Goal: Information Seeking & Learning: Learn about a topic

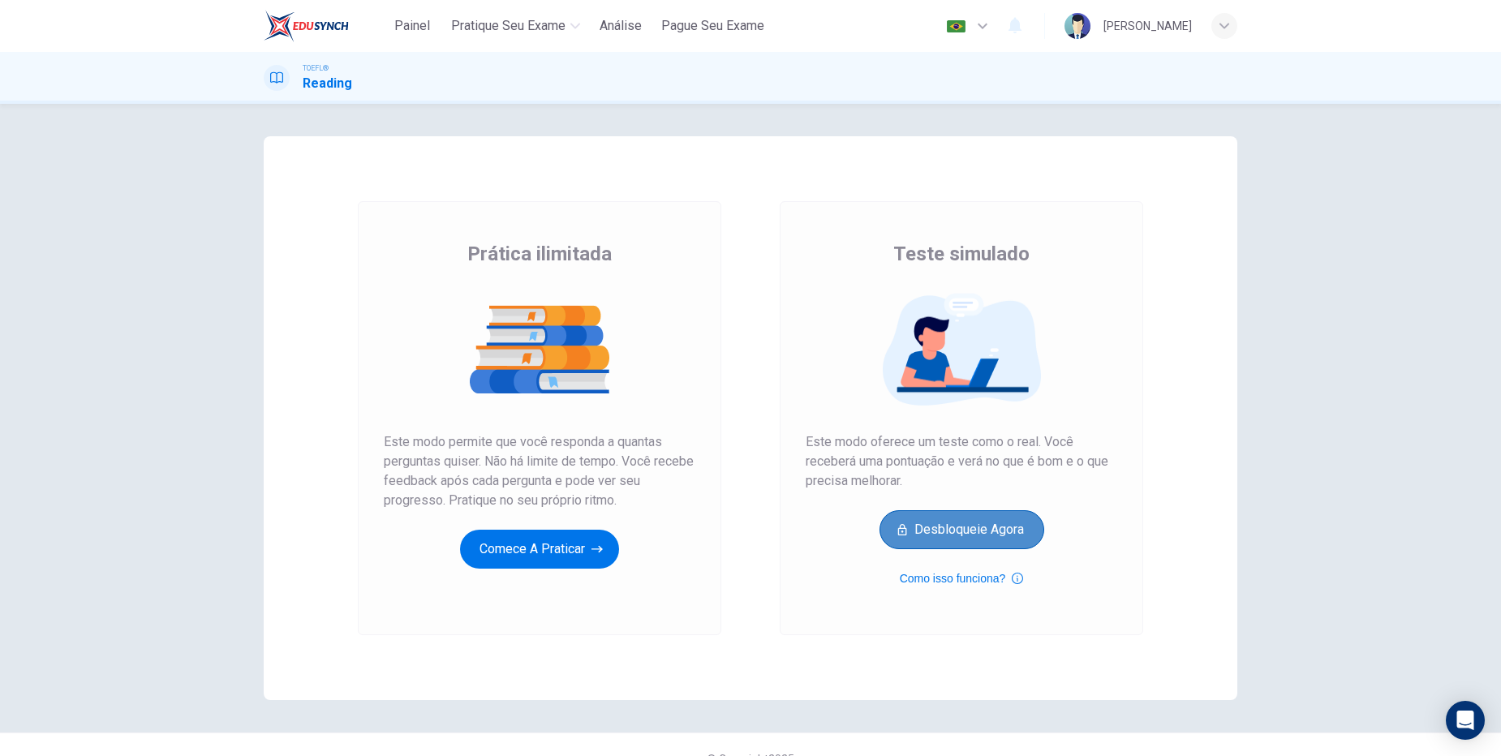
click at [953, 527] on button "Desbloqueie agora" at bounding box center [962, 529] width 165 height 39
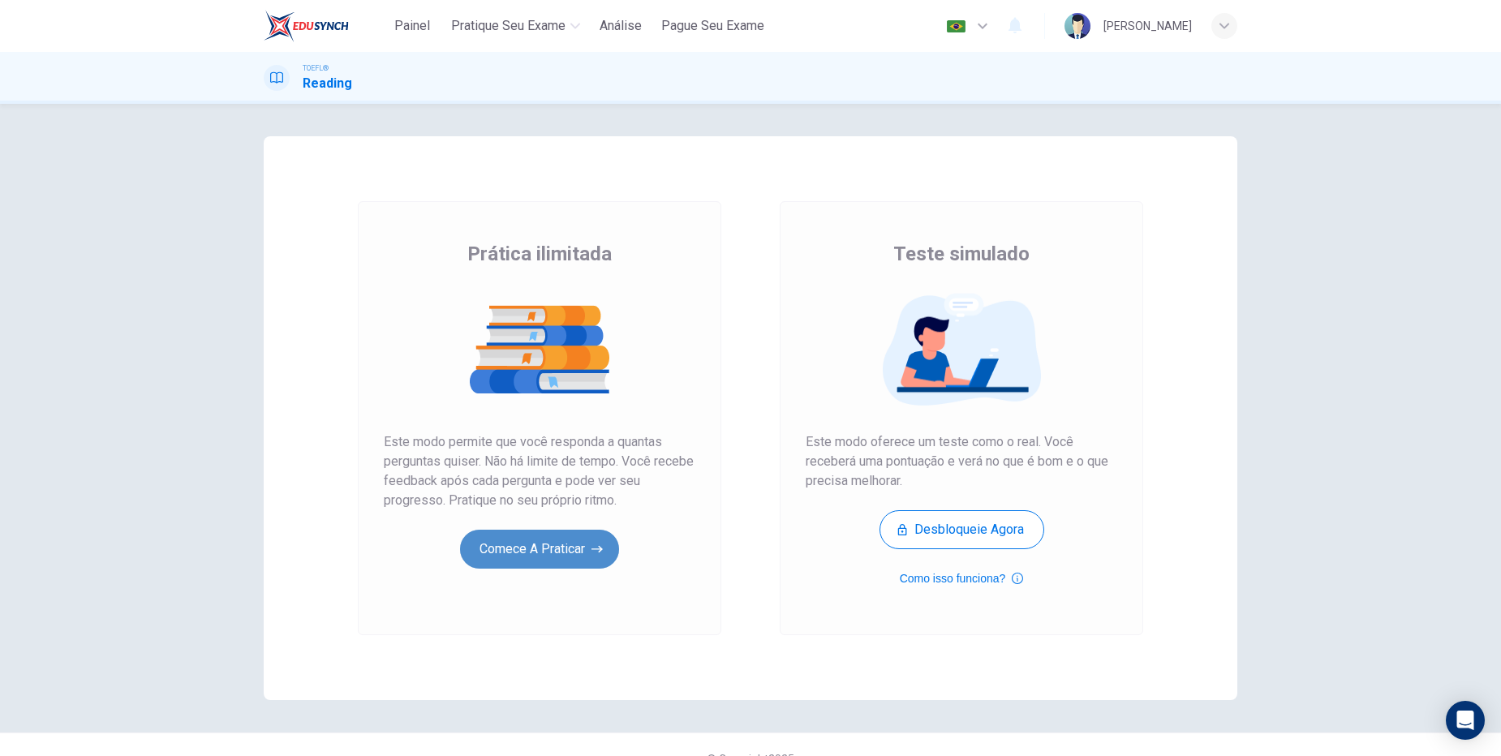
click at [527, 568] on button "Comece a praticar" at bounding box center [539, 549] width 159 height 39
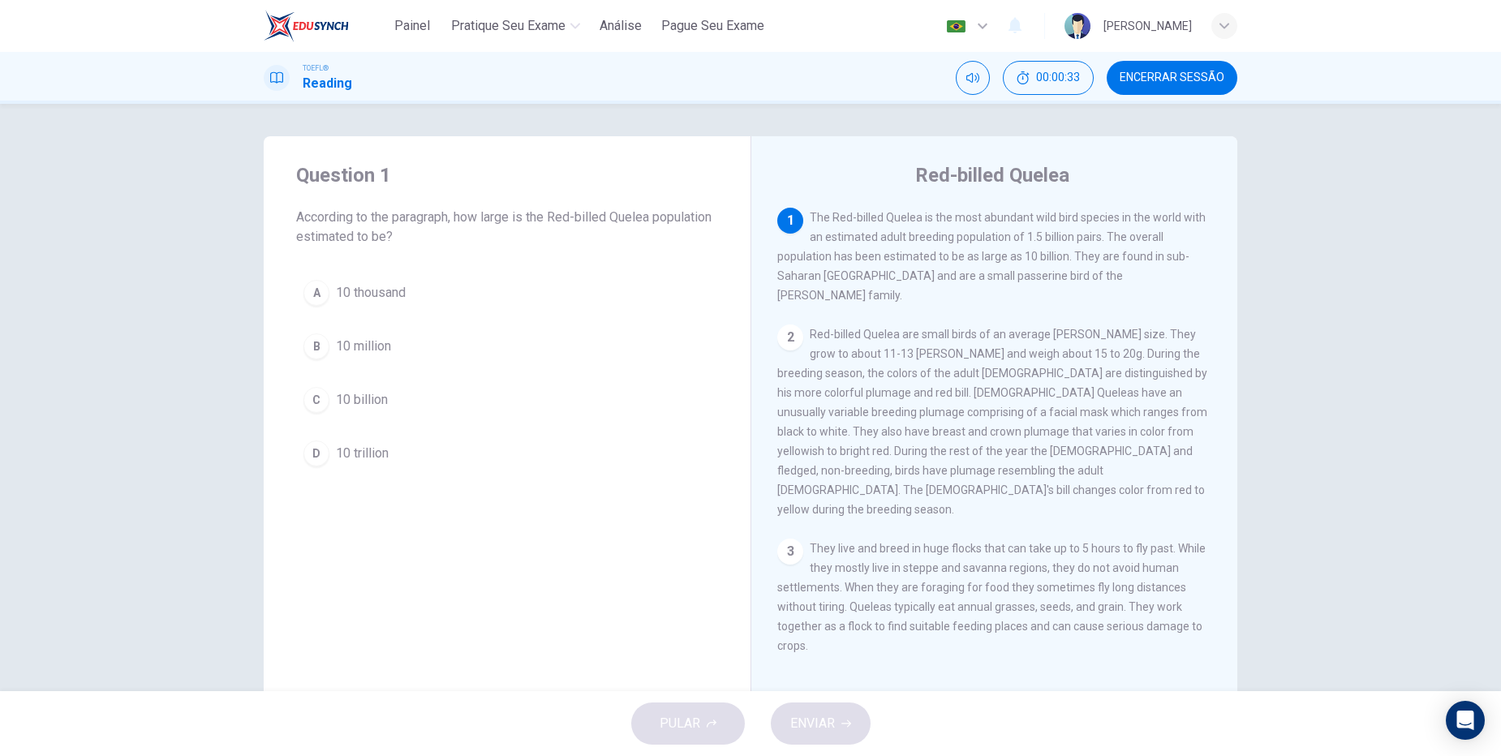
click at [785, 325] on div "2" at bounding box center [790, 338] width 26 height 26
drag, startPoint x: 957, startPoint y: 256, endPoint x: 1022, endPoint y: 256, distance: 64.9
click at [1022, 256] on span "The Red-billed Quelea is the most abundant wild bird species in the world with …" at bounding box center [991, 256] width 428 height 91
drag, startPoint x: 1001, startPoint y: 256, endPoint x: 1047, endPoint y: 255, distance: 46.3
click at [1047, 255] on span "The Red-billed Quelea is the most abundant wild bird species in the world with …" at bounding box center [991, 256] width 428 height 91
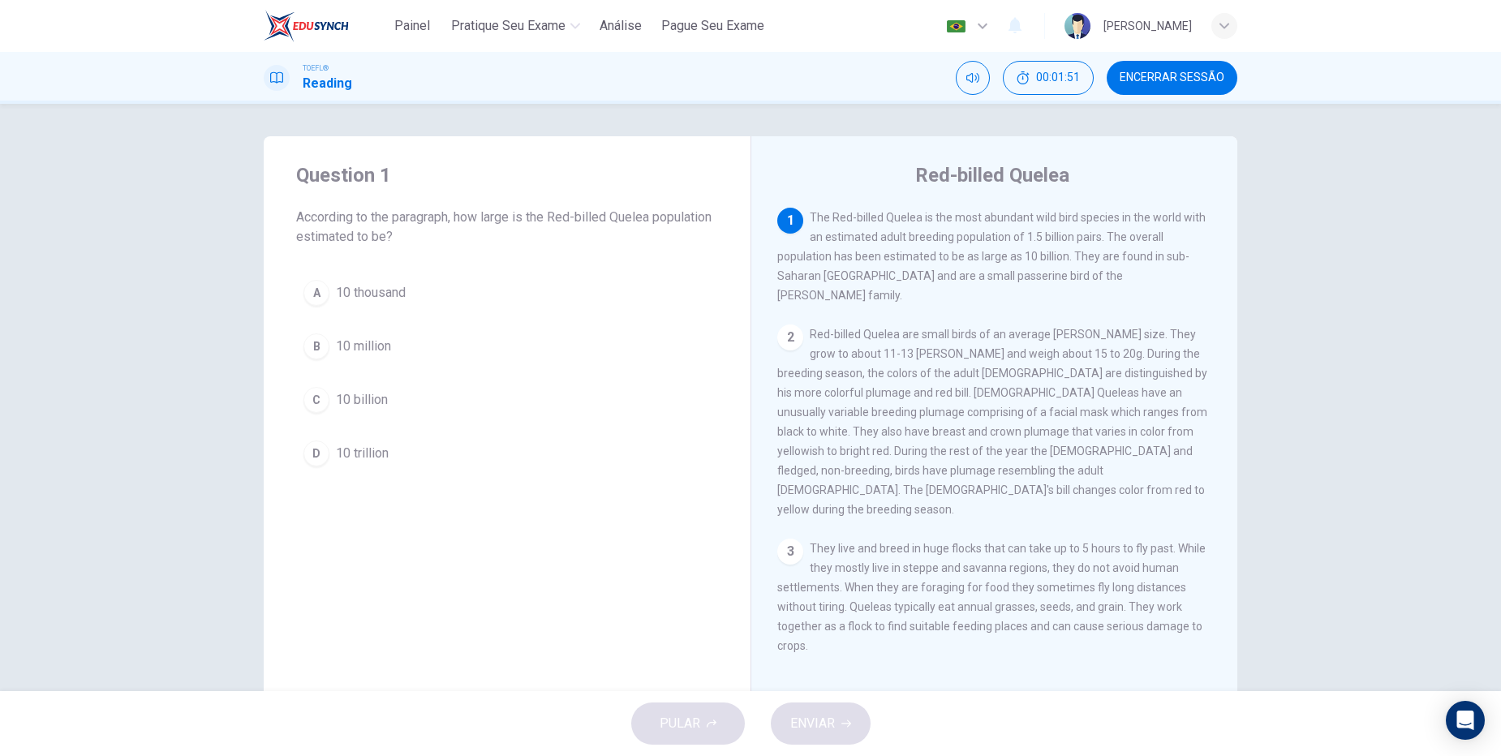
click at [308, 398] on div "C" at bounding box center [316, 400] width 26 height 26
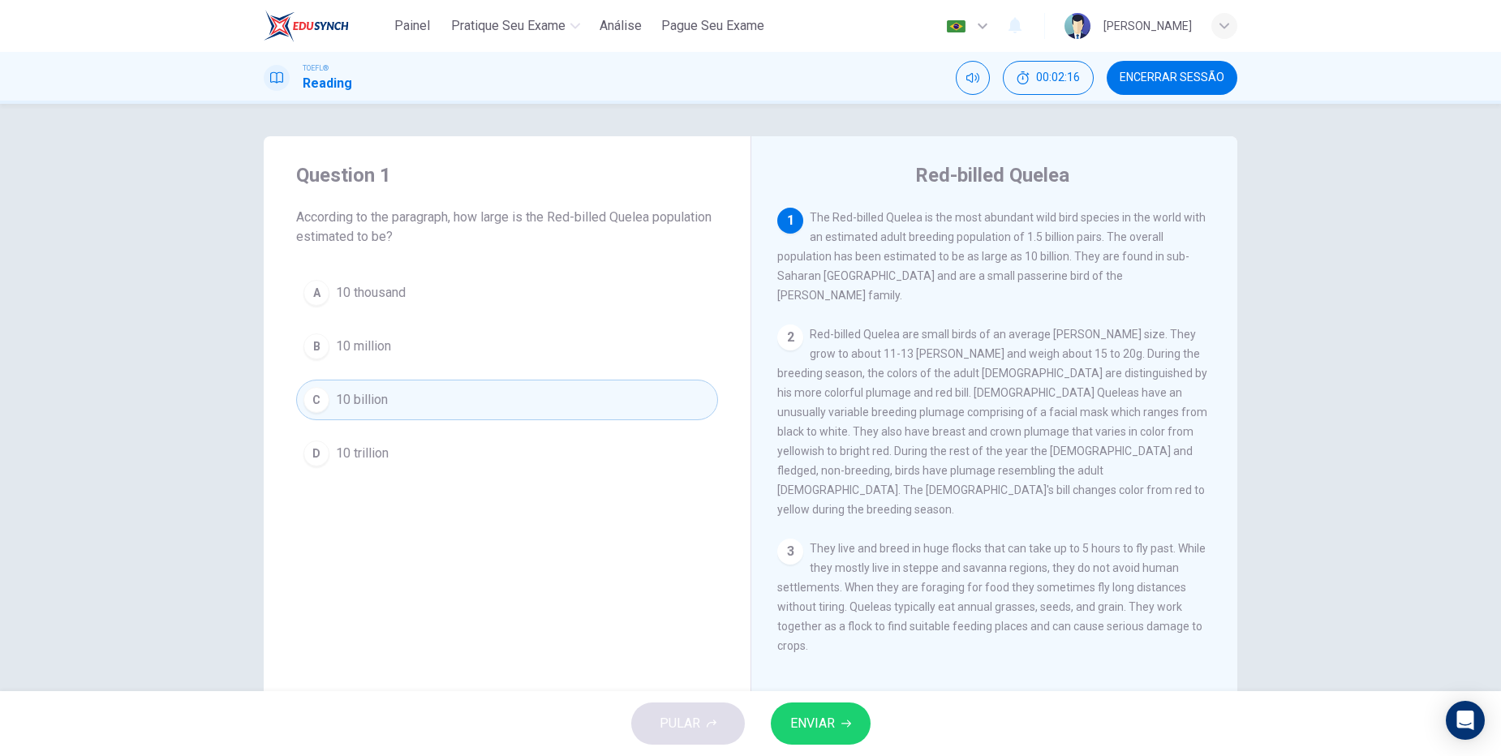
click at [828, 728] on span "ENVIAR" at bounding box center [812, 723] width 45 height 23
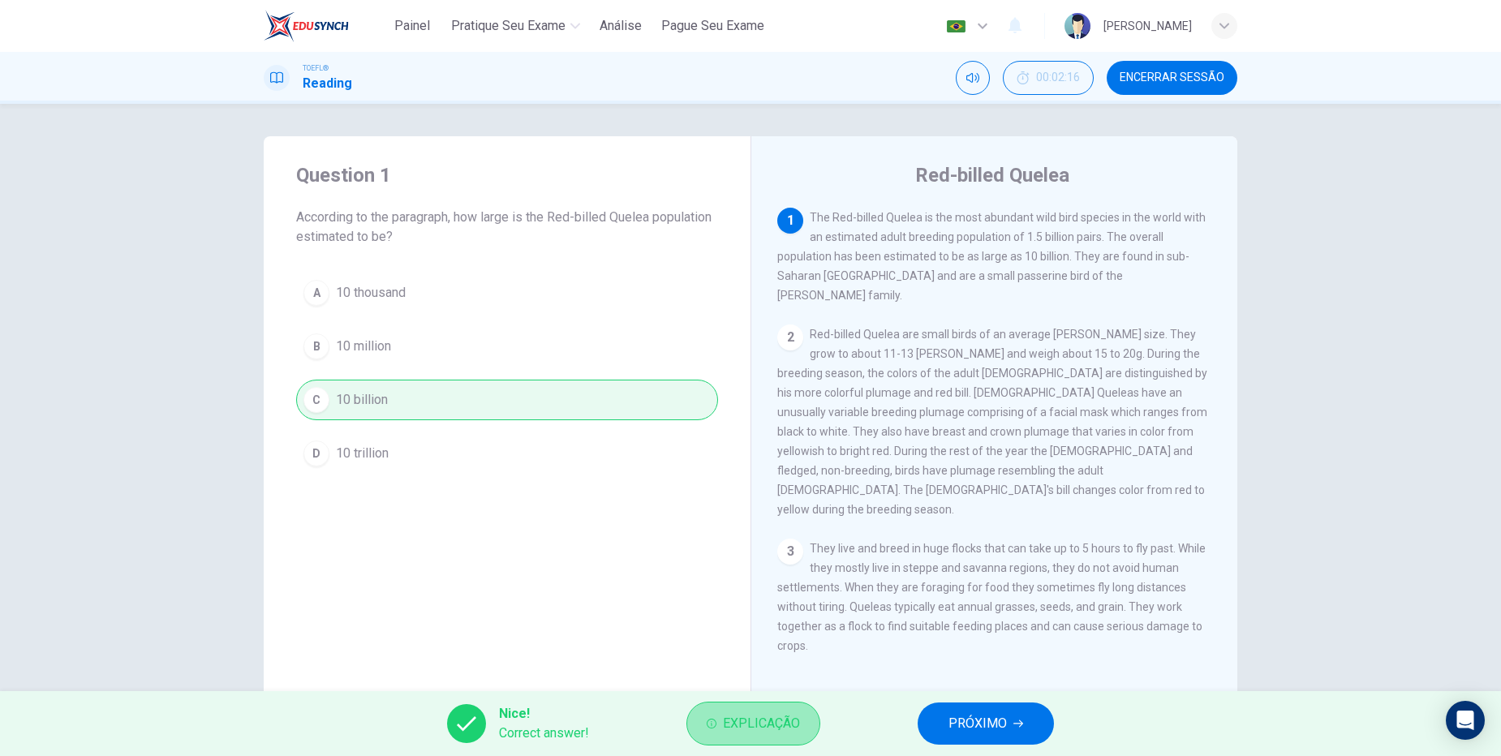
click at [725, 726] on span "Explicação" at bounding box center [761, 723] width 77 height 23
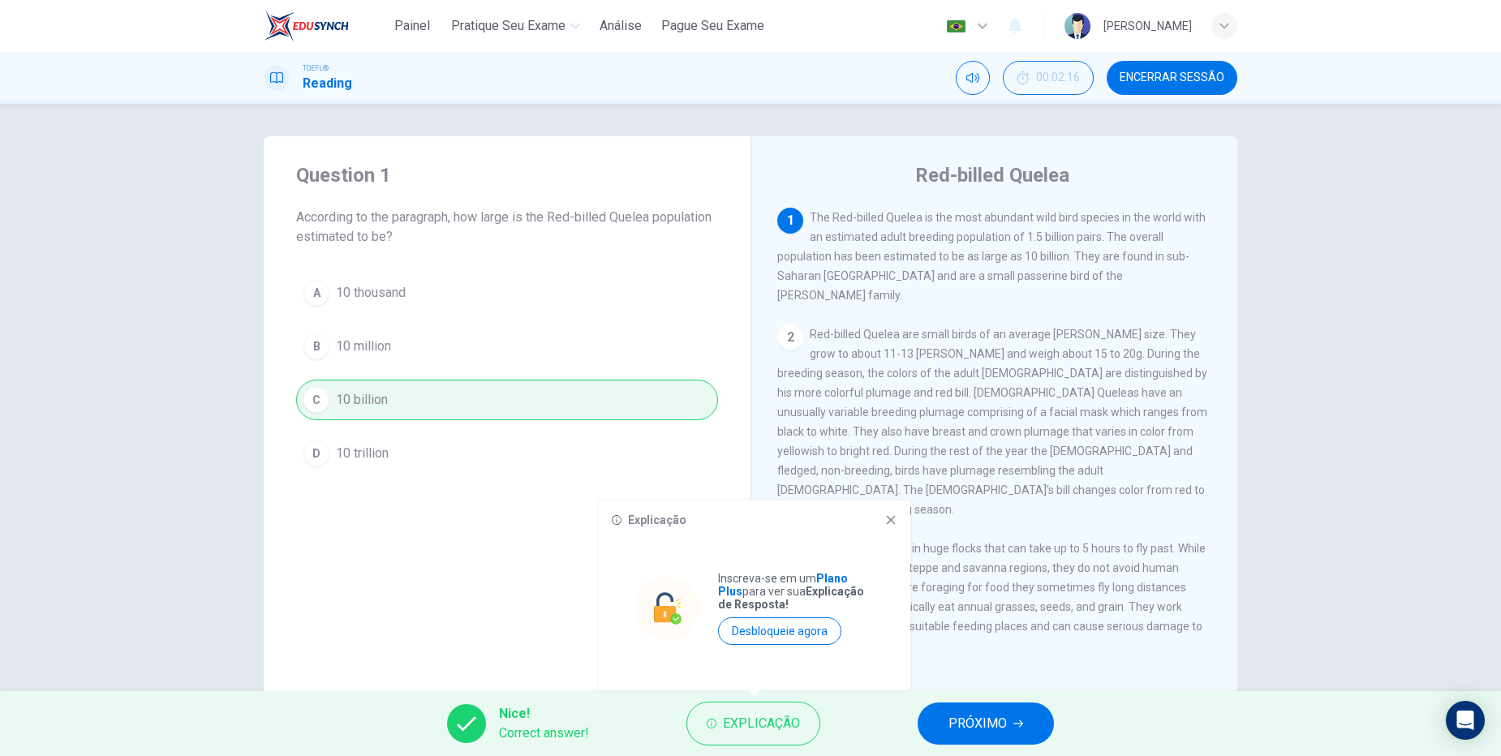
click at [888, 521] on icon at bounding box center [890, 520] width 13 height 13
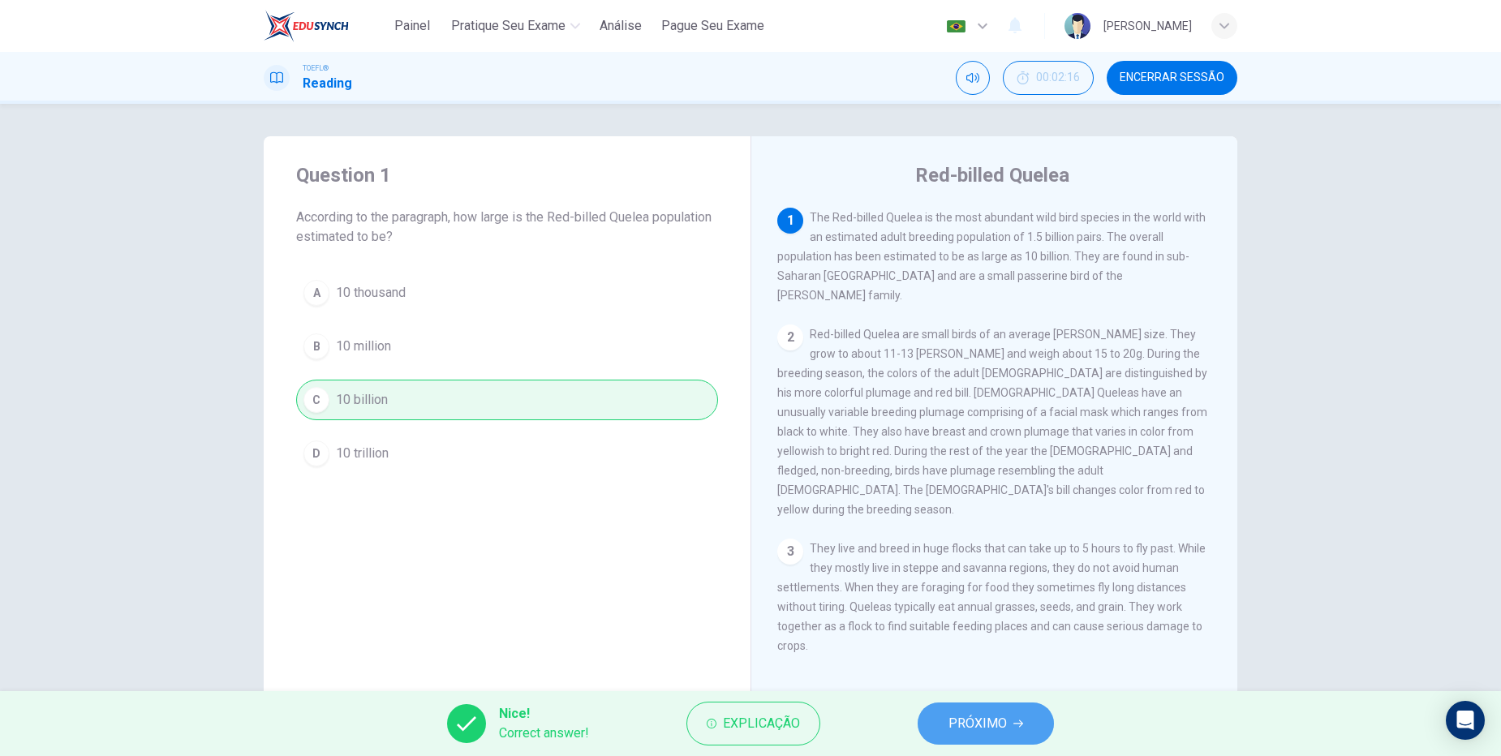
click at [984, 720] on span "PRÓXIMO" at bounding box center [977, 723] width 58 height 23
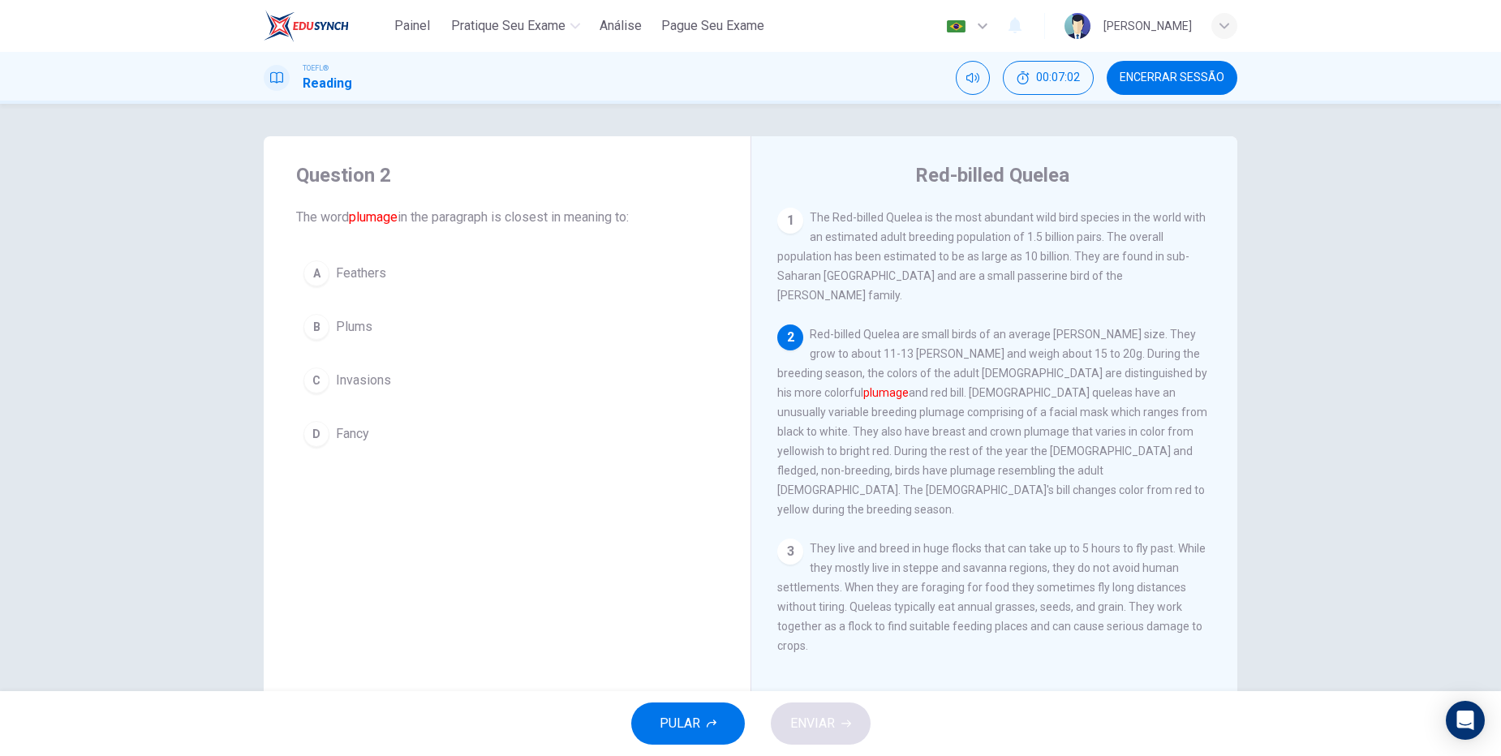
drag, startPoint x: 1119, startPoint y: 448, endPoint x: 1133, endPoint y: 455, distance: 16.3
click at [1138, 466] on div "2 Red-billed Quelea are small birds of an average weaver-finch size. They grow …" at bounding box center [994, 422] width 435 height 195
drag, startPoint x: 1115, startPoint y: 450, endPoint x: 1127, endPoint y: 453, distance: 12.4
click at [1144, 451] on span "Red-billed Quelea are small birds of an average weaver-finch size. They grow to…" at bounding box center [992, 422] width 430 height 188
drag, startPoint x: 857, startPoint y: 377, endPoint x: 978, endPoint y: 387, distance: 122.1
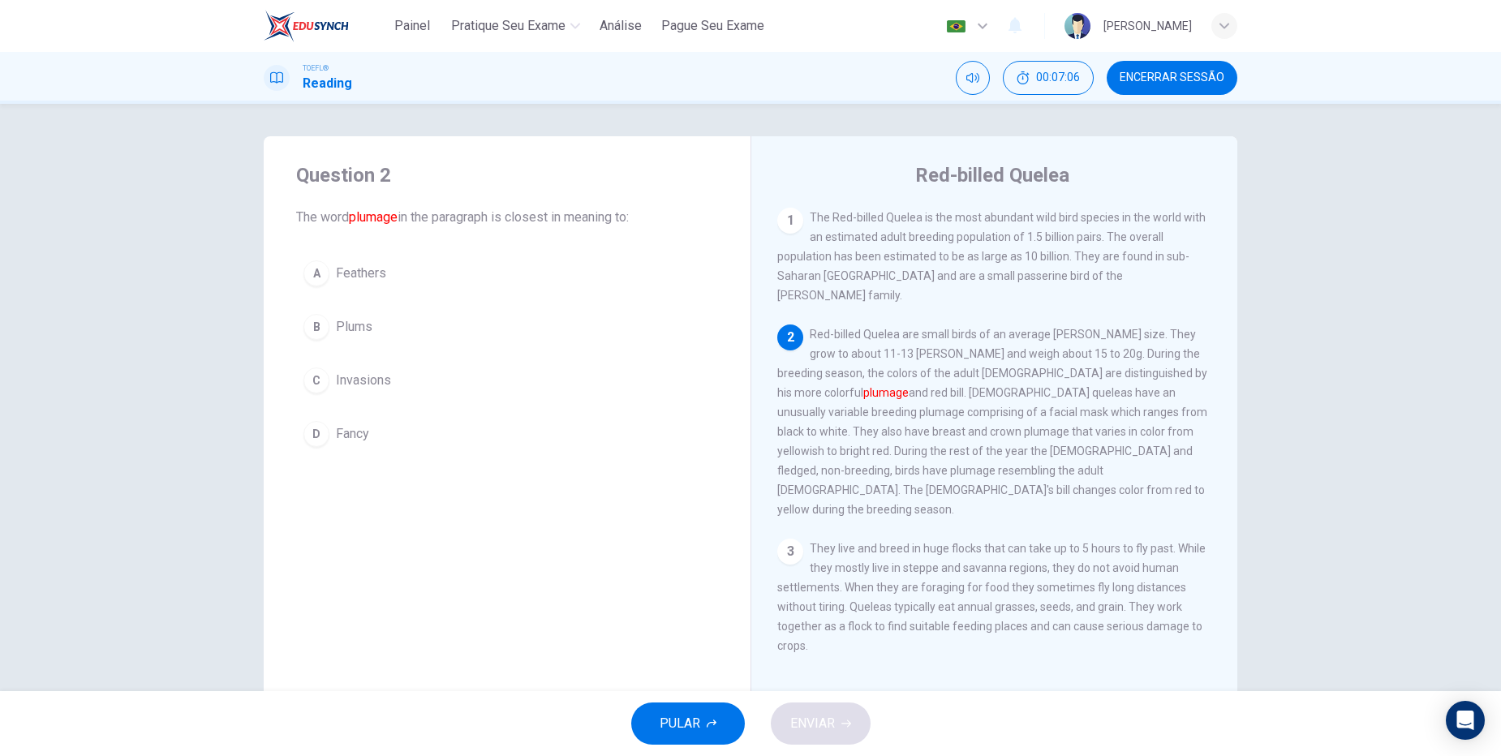
click at [978, 387] on span "Red-billed Quelea are small birds of an average weaver-finch size. They grow to…" at bounding box center [992, 422] width 430 height 188
click at [977, 74] on icon "Silenciar" at bounding box center [972, 77] width 13 height 13
click at [976, 80] on icon "Desilenciar" at bounding box center [972, 78] width 13 height 10
click at [974, 71] on button "Silenciar" at bounding box center [973, 78] width 34 height 34
click at [974, 71] on button "Desilenciar" at bounding box center [973, 78] width 34 height 34
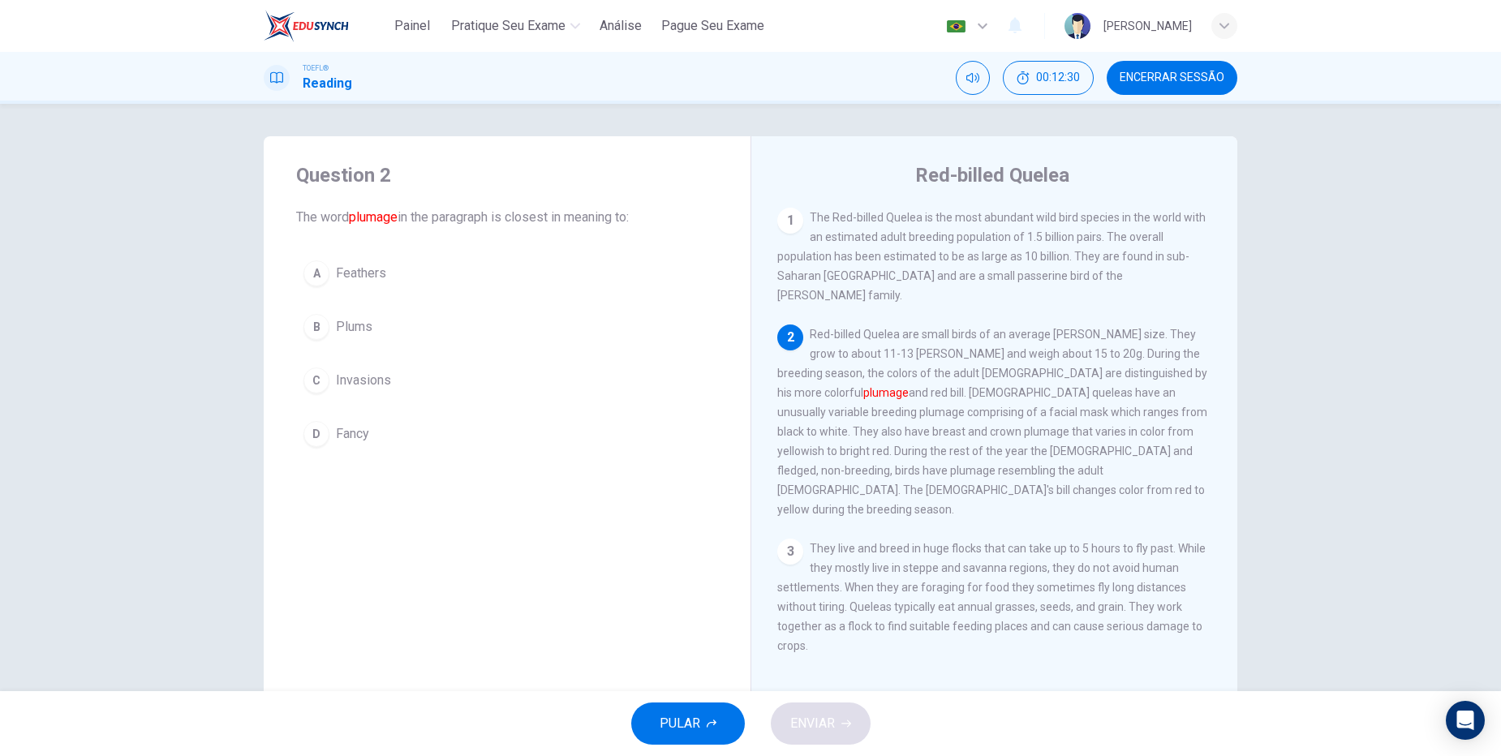
click at [1000, 271] on span "The Red-billed Quelea is the most abundant wild bird species in the world with …" at bounding box center [991, 256] width 428 height 91
click at [873, 402] on div "2 Red-billed Quelea are small birds of an average weaver-finch size. They grow …" at bounding box center [994, 422] width 435 height 195
drag, startPoint x: 809, startPoint y: 315, endPoint x: 914, endPoint y: 333, distance: 106.3
click at [914, 333] on span "Red-billed Quelea are small birds of an average weaver-finch size. They grow to…" at bounding box center [992, 422] width 430 height 188
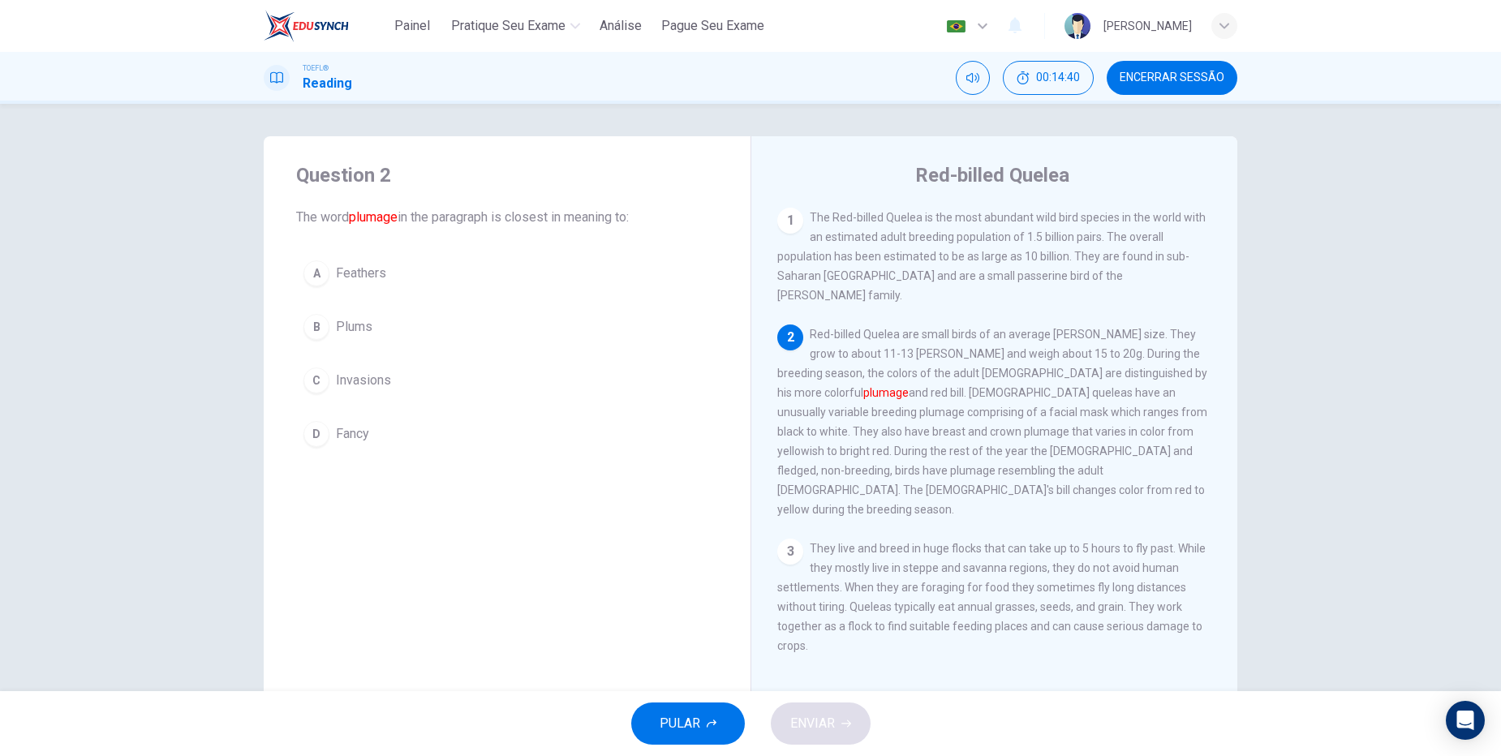
click at [359, 277] on span "Feathers" at bounding box center [361, 273] width 50 height 19
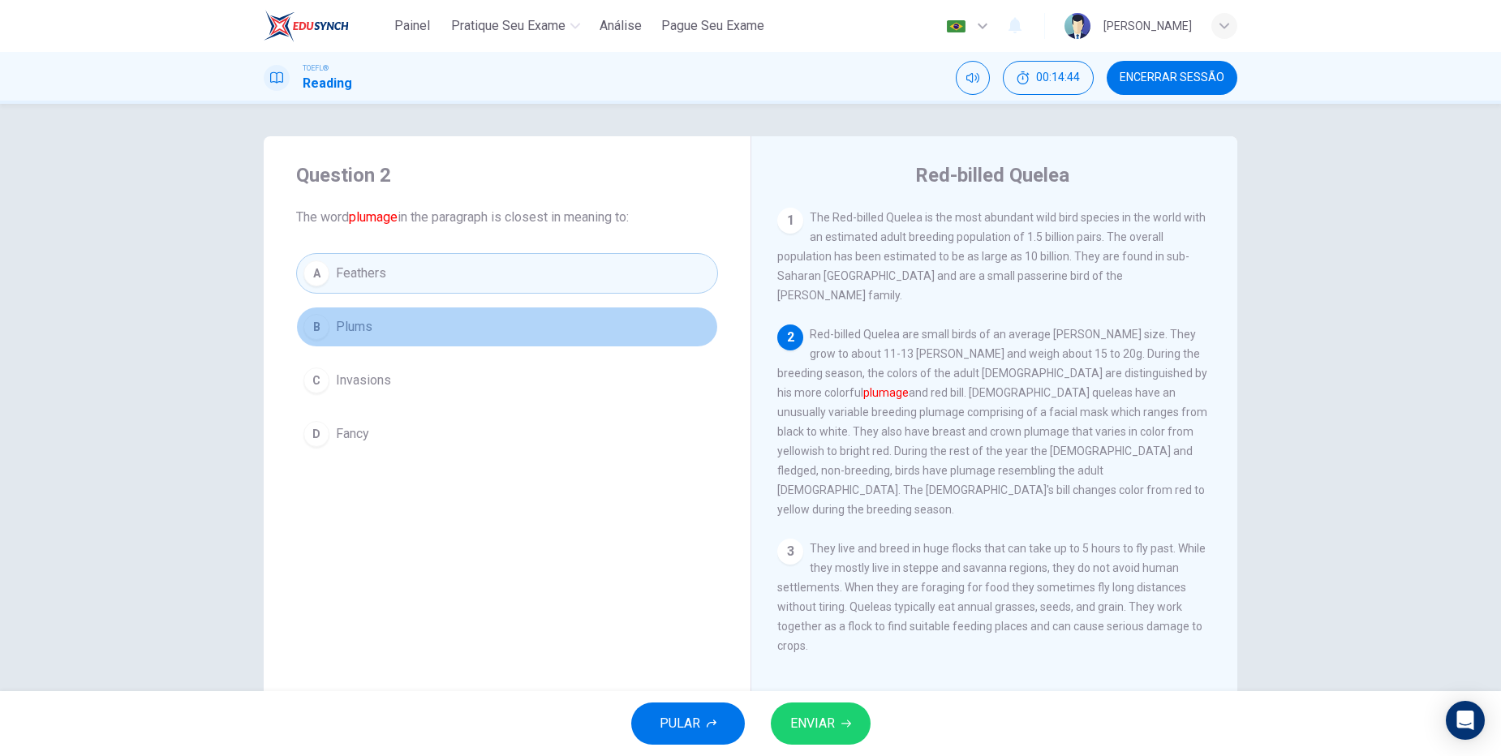
click at [340, 339] on button "B Plums" at bounding box center [507, 327] width 422 height 41
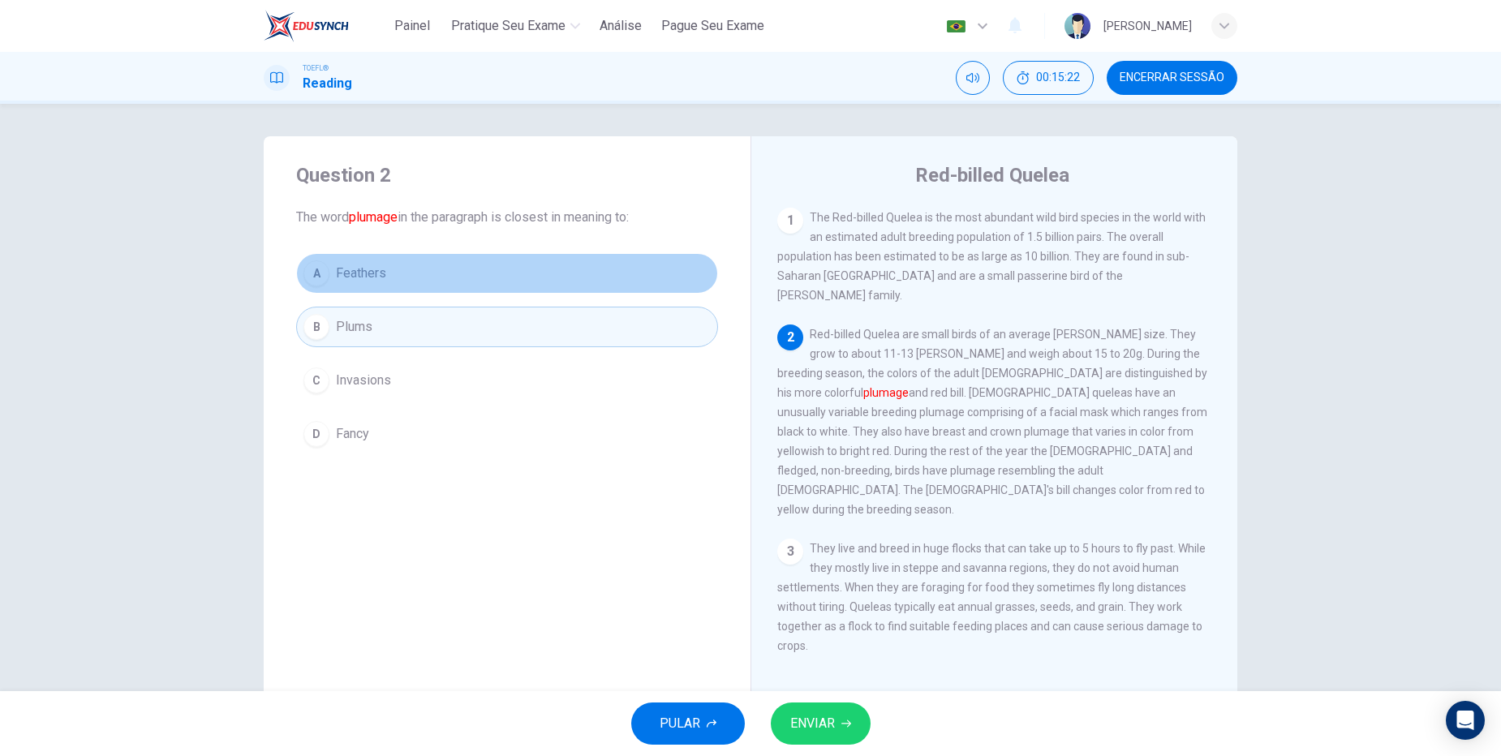
click at [357, 262] on button "A Feathers" at bounding box center [507, 273] width 422 height 41
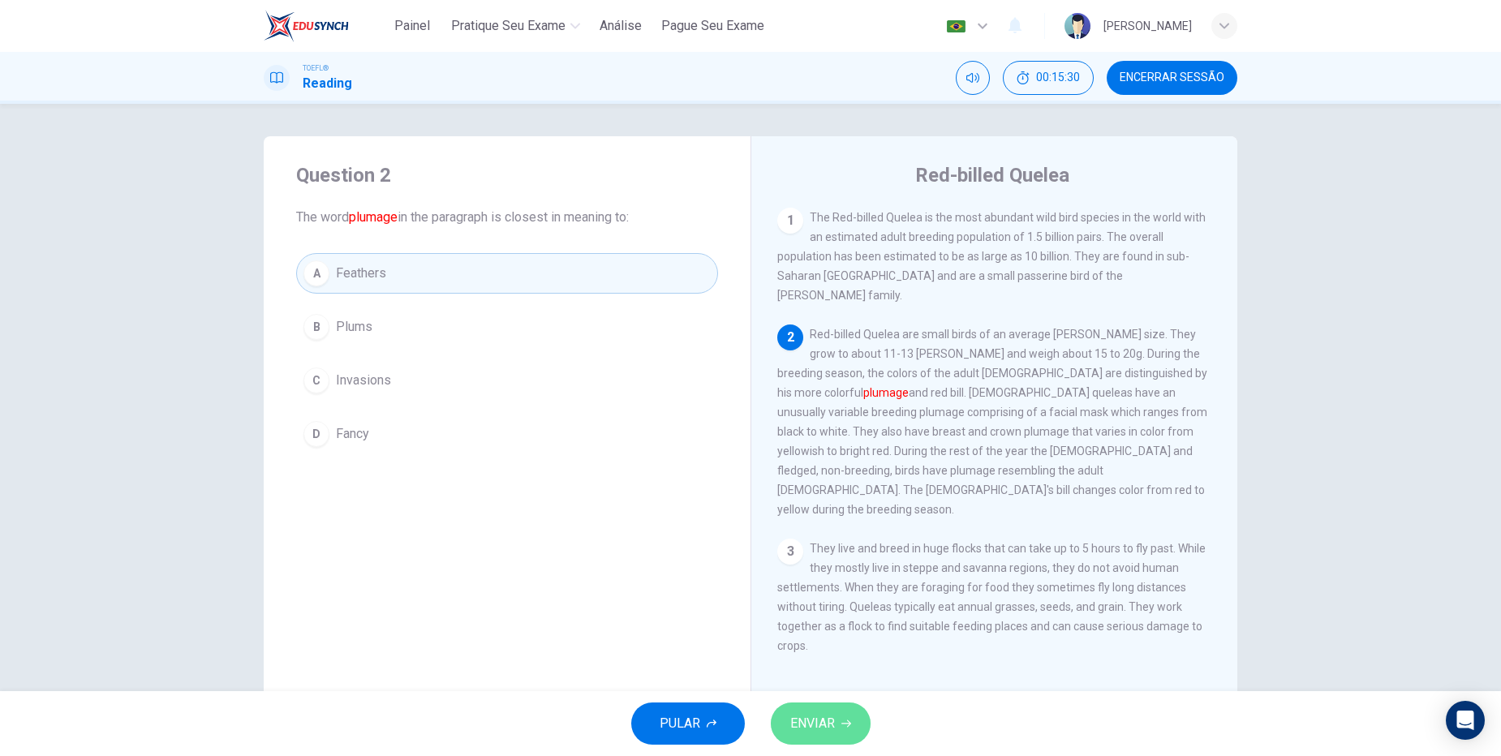
click at [838, 727] on button "ENVIAR" at bounding box center [821, 724] width 100 height 42
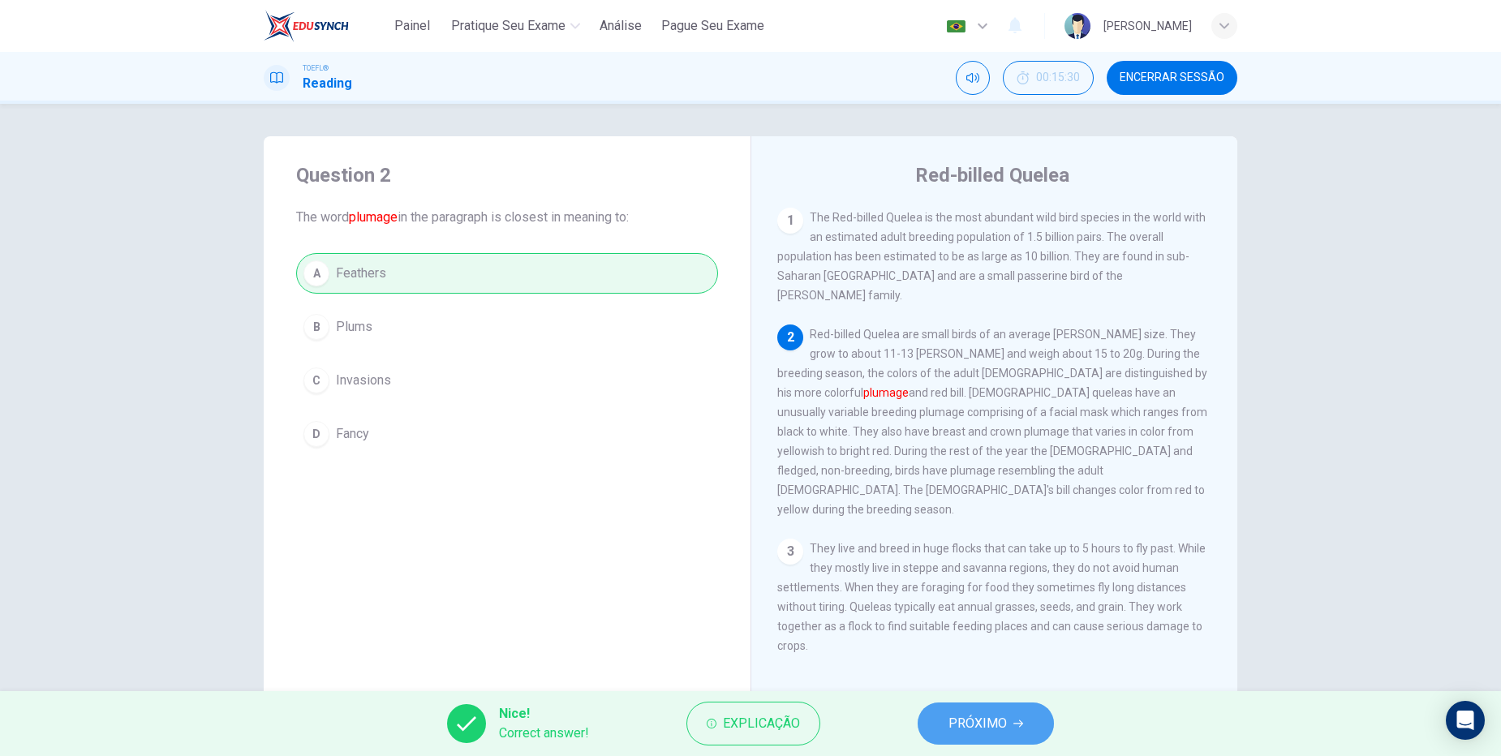
click at [999, 729] on span "PRÓXIMO" at bounding box center [977, 723] width 58 height 23
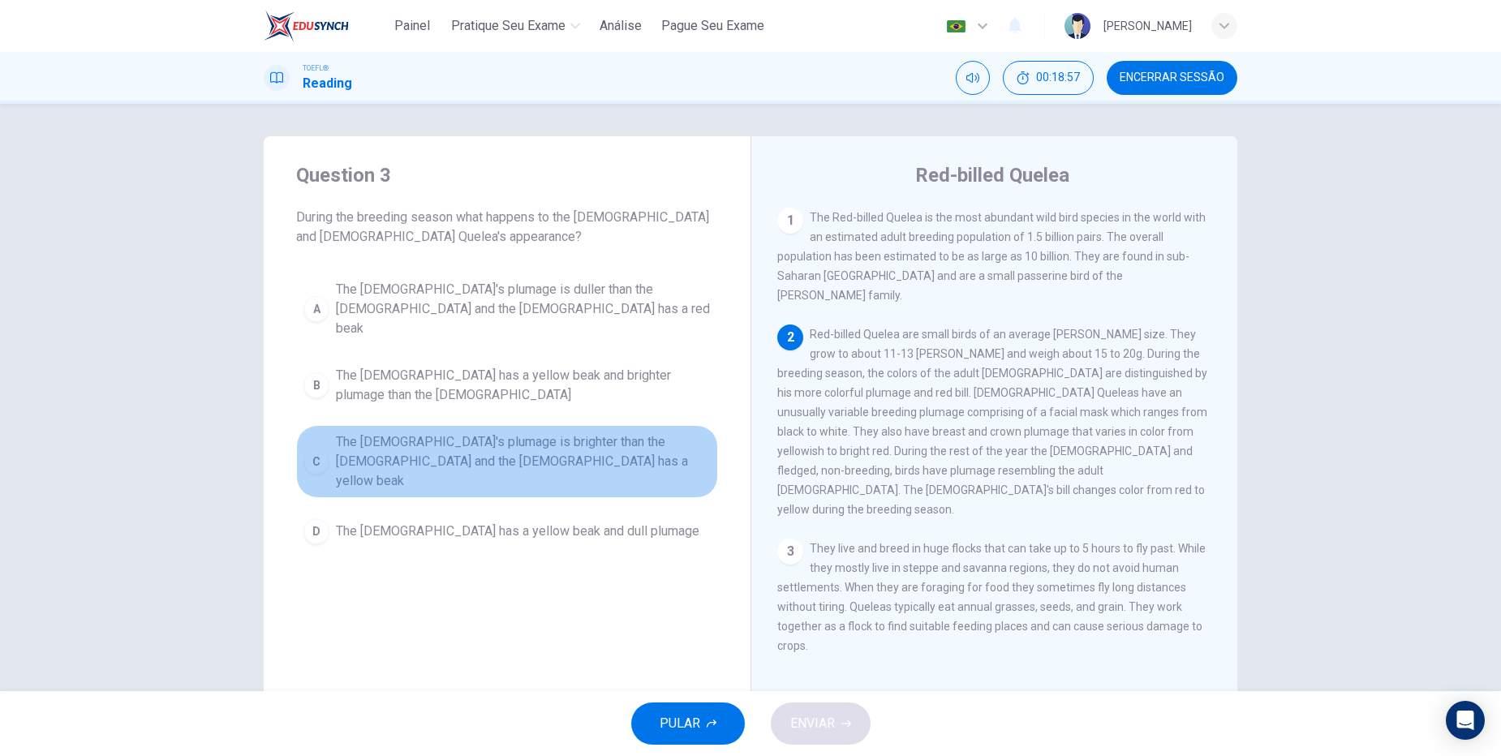
click at [312, 449] on div "C" at bounding box center [316, 462] width 26 height 26
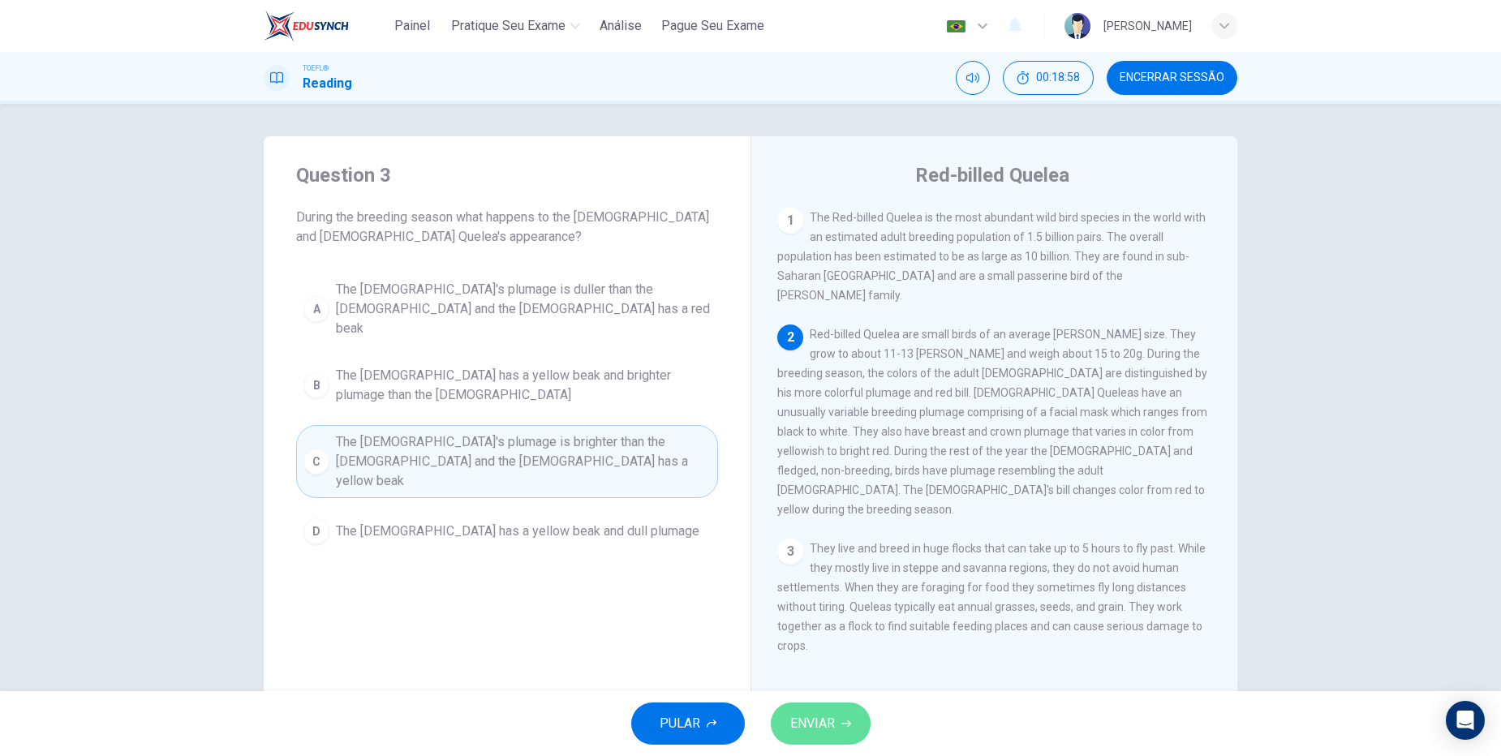
click at [826, 728] on span "ENVIAR" at bounding box center [812, 723] width 45 height 23
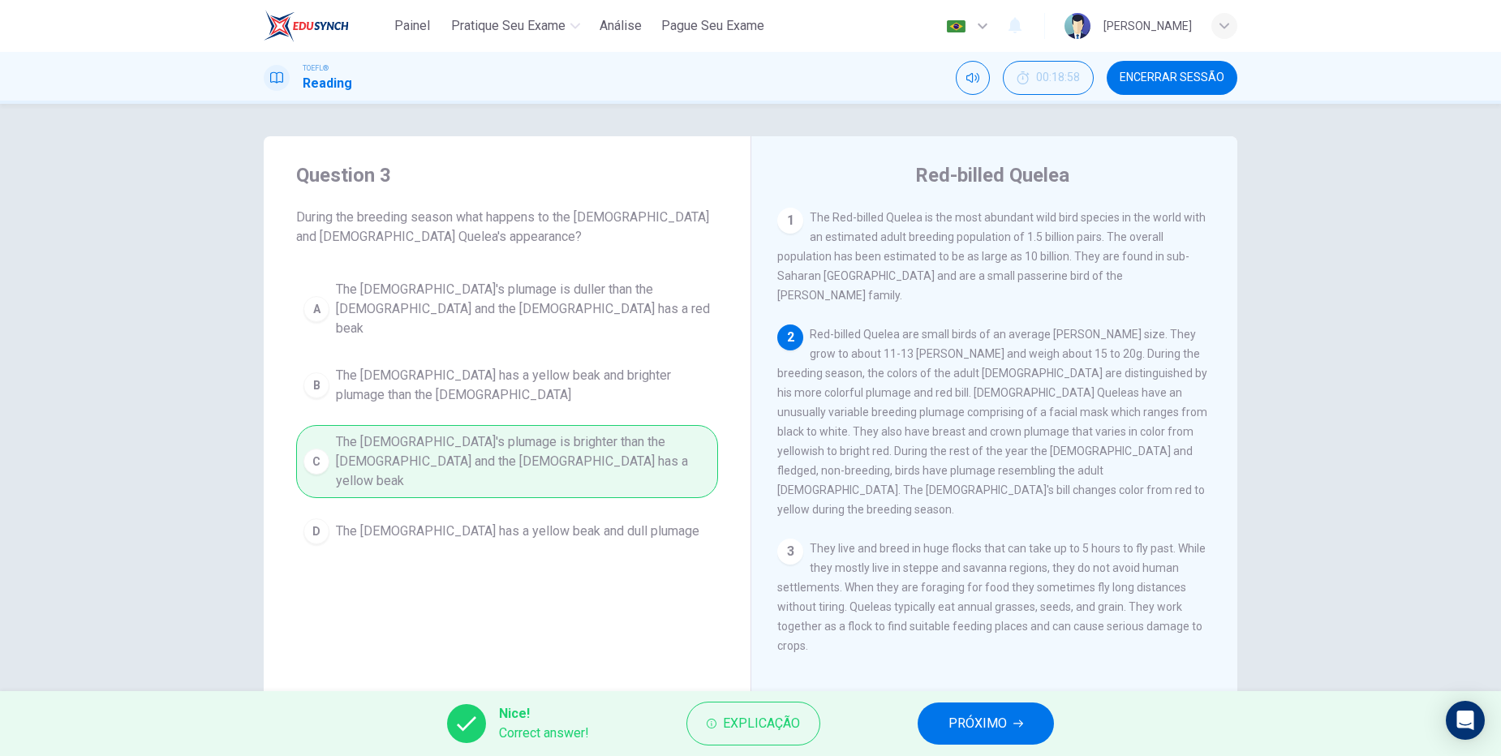
click at [969, 724] on span "PRÓXIMO" at bounding box center [977, 723] width 58 height 23
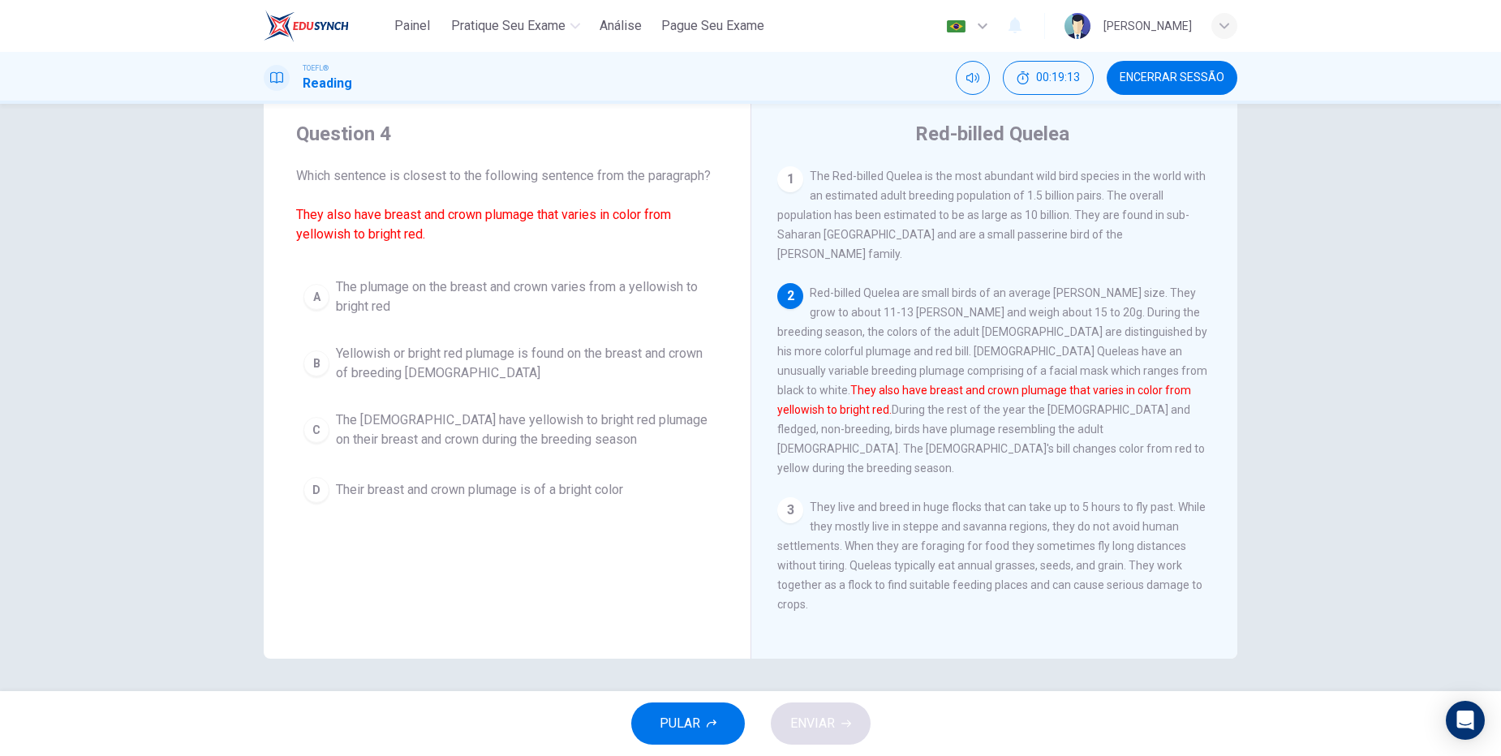
click at [1191, 78] on span "Encerrar Sessão" at bounding box center [1172, 77] width 105 height 13
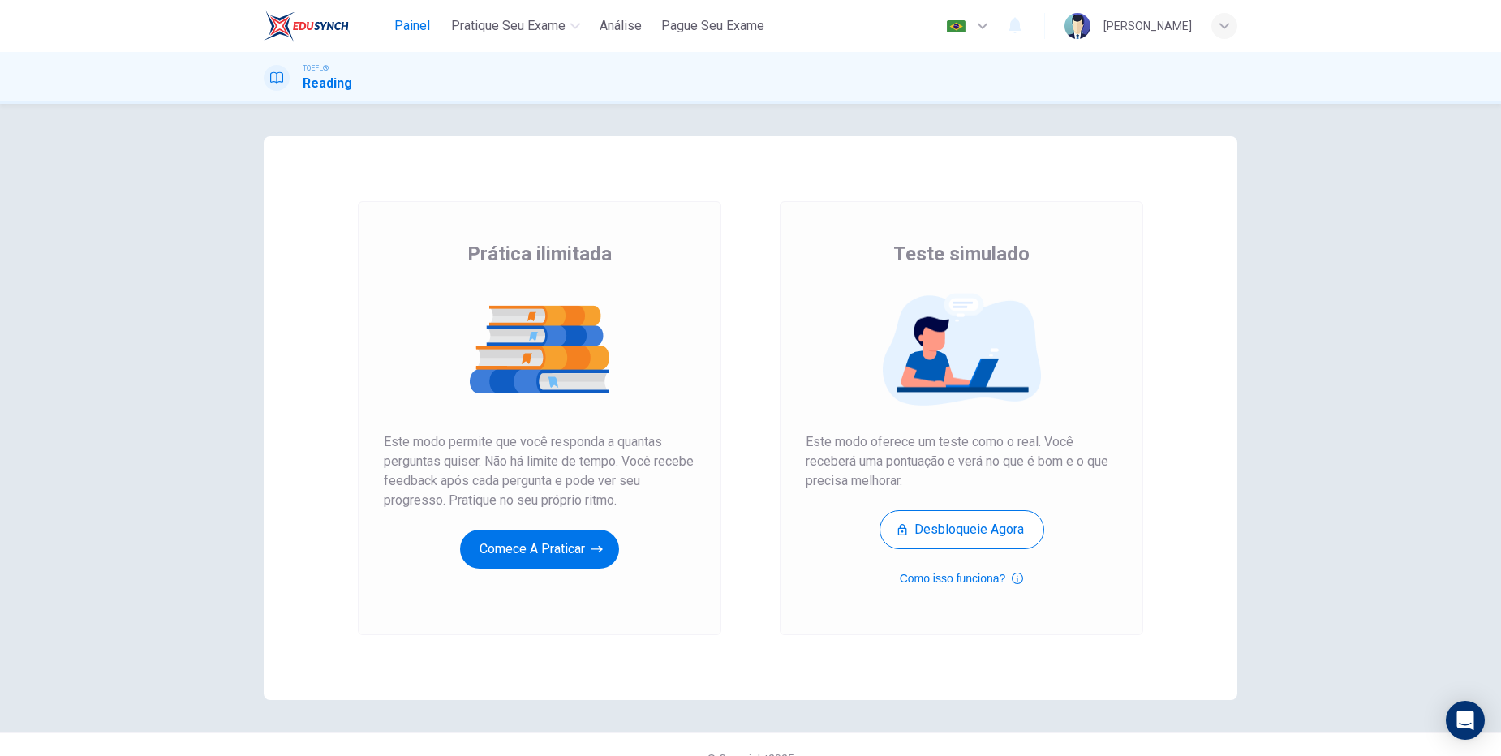
click at [411, 28] on span "Painel" at bounding box center [412, 25] width 36 height 19
